Goal: Task Accomplishment & Management: Manage account settings

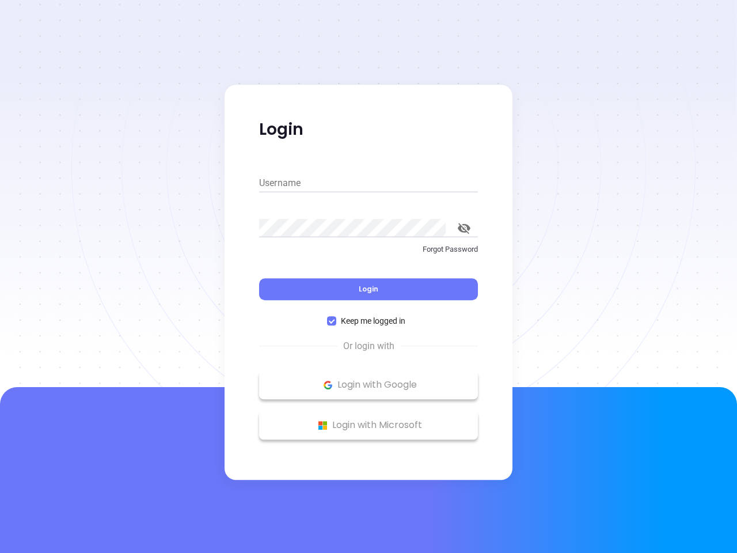
click at [368, 276] on div "Login" at bounding box center [368, 282] width 219 height 36
click at [368, 183] on input "Username" at bounding box center [368, 183] width 219 height 18
click at [464, 228] on icon "toggle password visibility" at bounding box center [464, 228] width 13 height 11
click at [368, 289] on span "Login" at bounding box center [369, 289] width 20 height 10
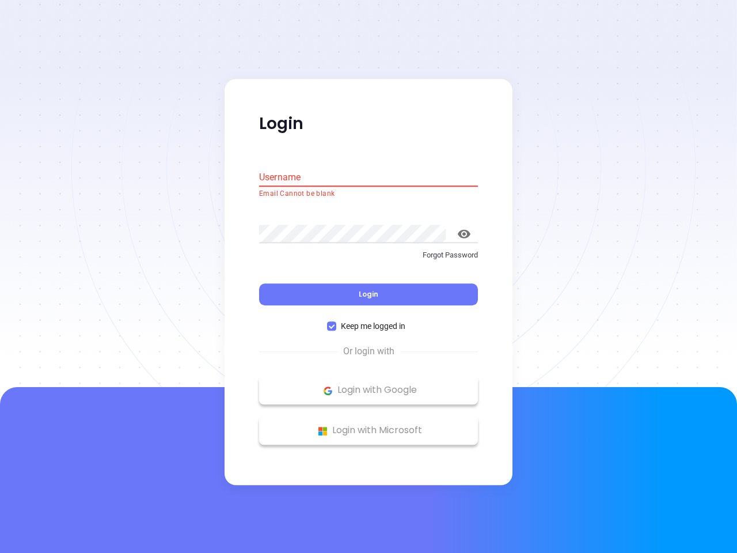
click at [368, 321] on span "Keep me logged in" at bounding box center [373, 326] width 74 height 13
click at [336, 322] on input "Keep me logged in" at bounding box center [331, 326] width 9 height 9
checkbox input "false"
click at [368, 384] on p "Login with Google" at bounding box center [368, 390] width 207 height 17
click at [368, 425] on p "Login with Microsoft" at bounding box center [368, 430] width 207 height 17
